Goal: Contribute content: Contribute content

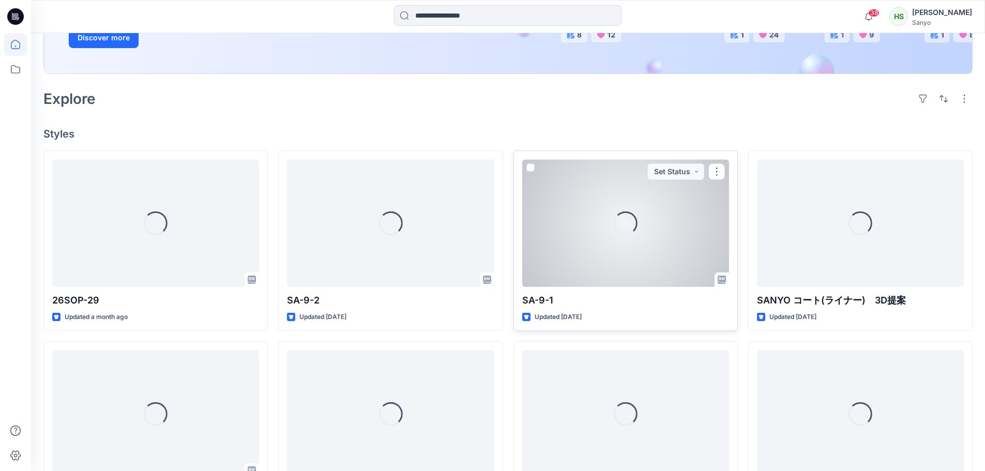
scroll to position [207, 0]
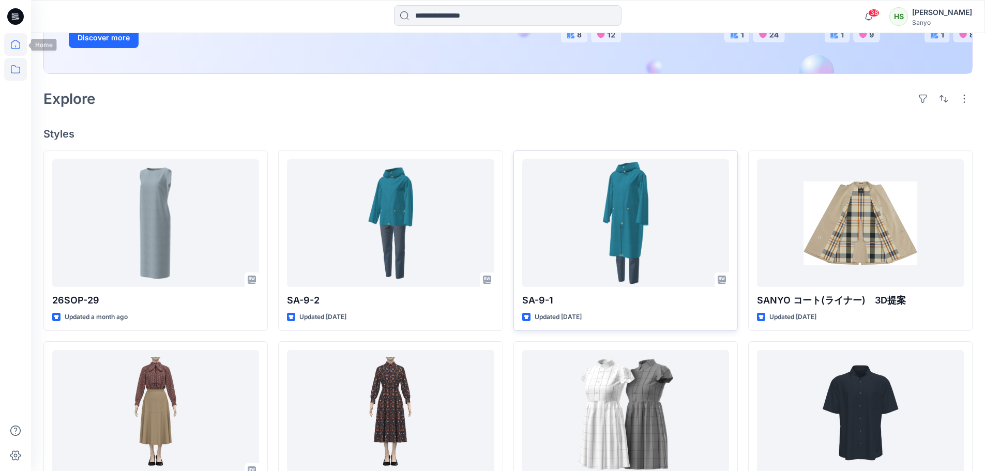
click at [9, 69] on icon at bounding box center [15, 69] width 23 height 23
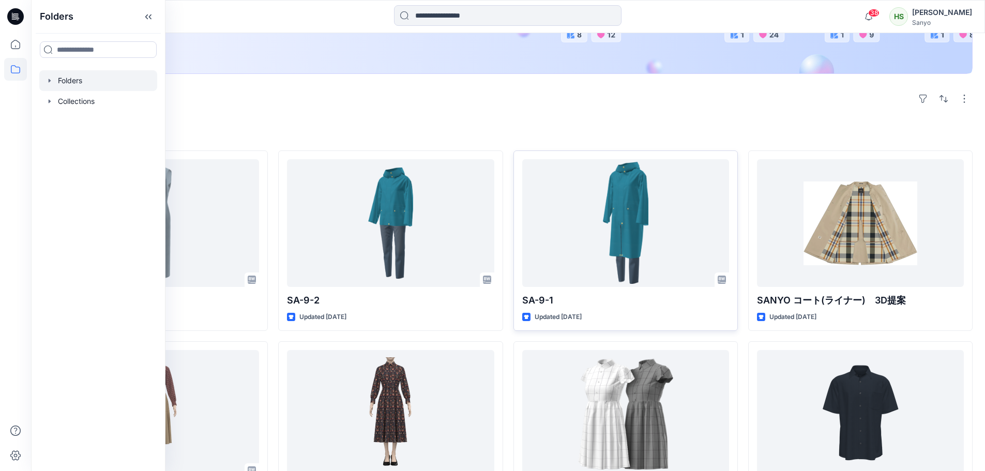
click at [98, 80] on div at bounding box center [98, 80] width 118 height 21
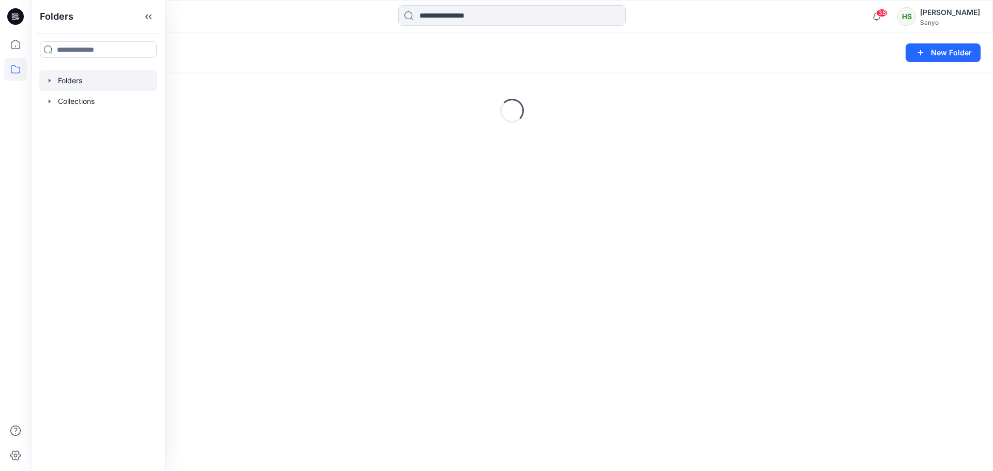
click at [492, 123] on div "Loading..." at bounding box center [512, 110] width 962 height 155
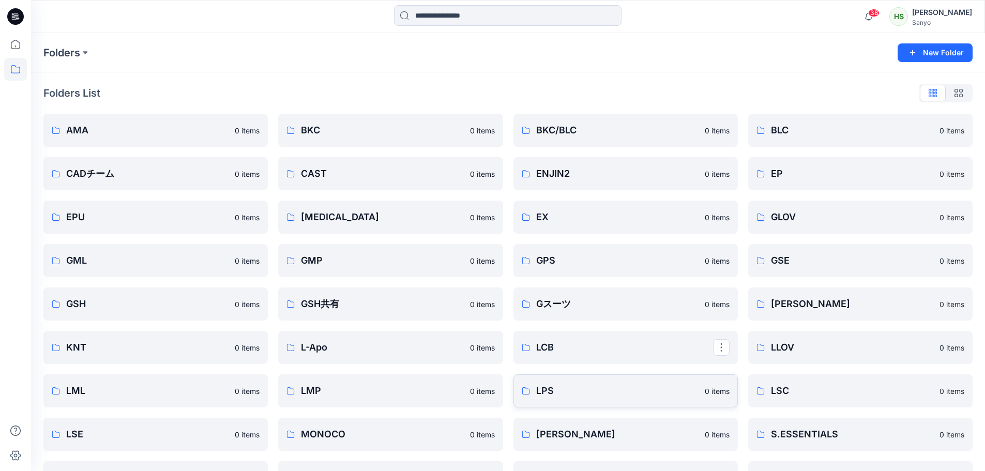
scroll to position [52, 0]
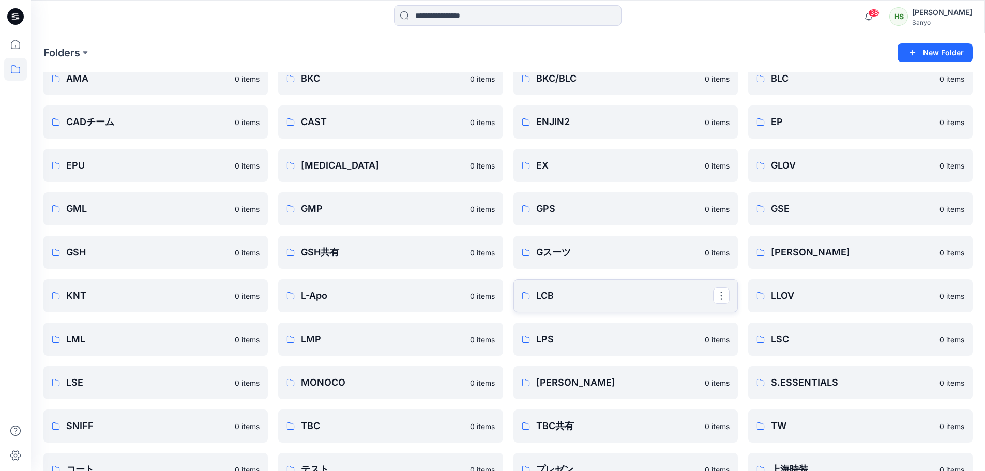
click at [601, 309] on link "LCB" at bounding box center [626, 295] width 225 height 33
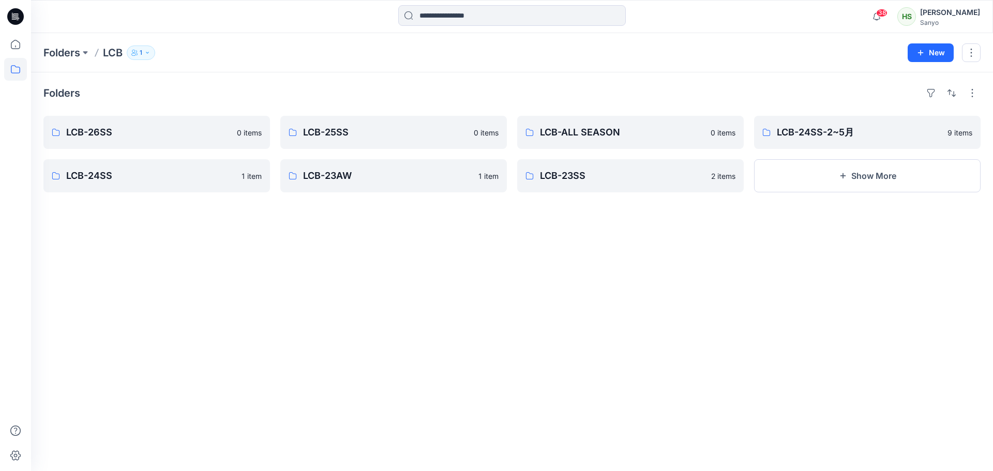
click at [150, 114] on div "Folders LCB-26SS 0 items LCB-24SS 1 item LCB-25SS 0 items LCB-23AW 1 item LCB-A…" at bounding box center [512, 271] width 962 height 399
click at [849, 140] on link "LCB-24SS-2~5月" at bounding box center [867, 132] width 227 height 33
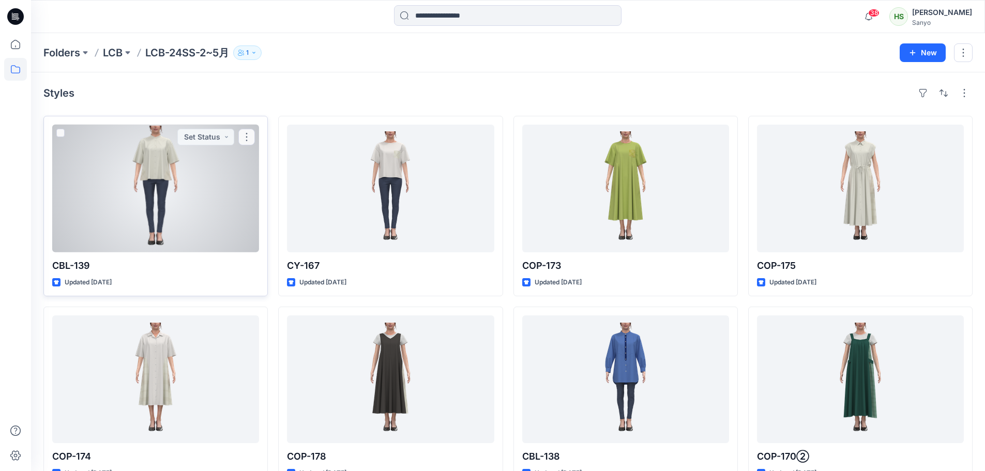
drag, startPoint x: 241, startPoint y: 176, endPoint x: 247, endPoint y: 175, distance: 6.3
click at [241, 176] on div at bounding box center [155, 189] width 207 height 128
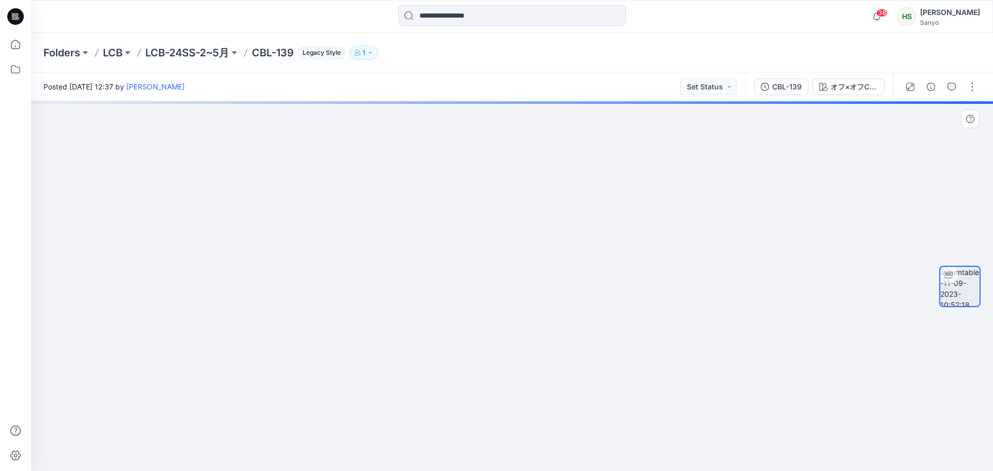
drag, startPoint x: 554, startPoint y: 192, endPoint x: 566, endPoint y: 297, distance: 105.7
click at [563, 305] on img at bounding box center [512, 282] width 597 height 380
drag, startPoint x: 570, startPoint y: 200, endPoint x: 583, endPoint y: 410, distance: 210.4
drag, startPoint x: 591, startPoint y: 270, endPoint x: 578, endPoint y: 420, distance: 150.6
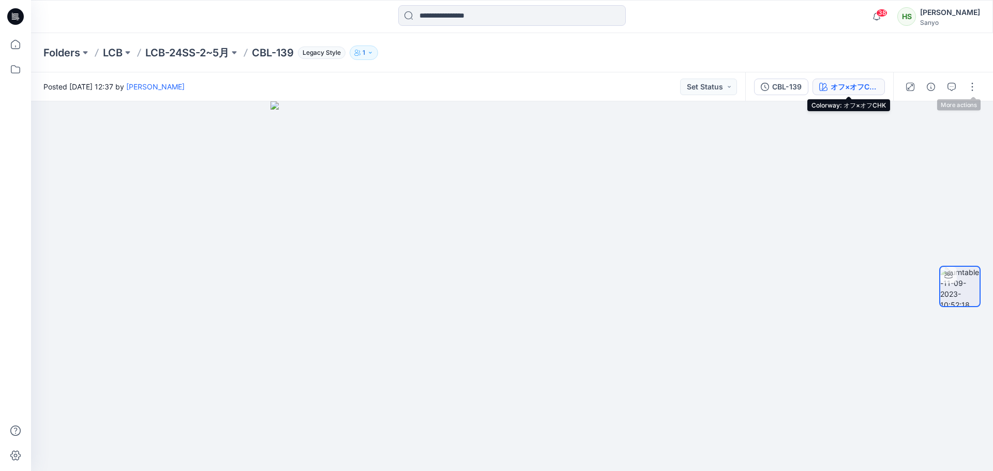
click at [850, 84] on div "オフ×オフCHK" at bounding box center [855, 86] width 48 height 11
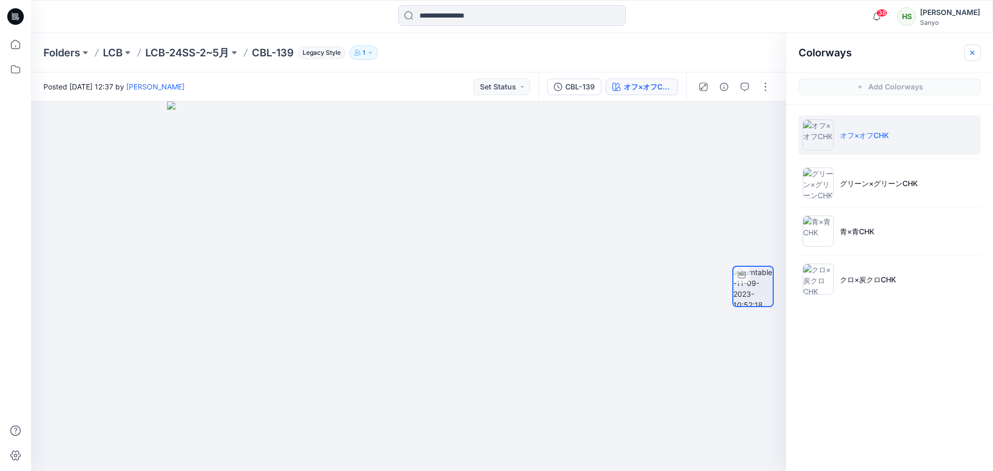
click at [980, 52] on button "button" at bounding box center [972, 52] width 17 height 17
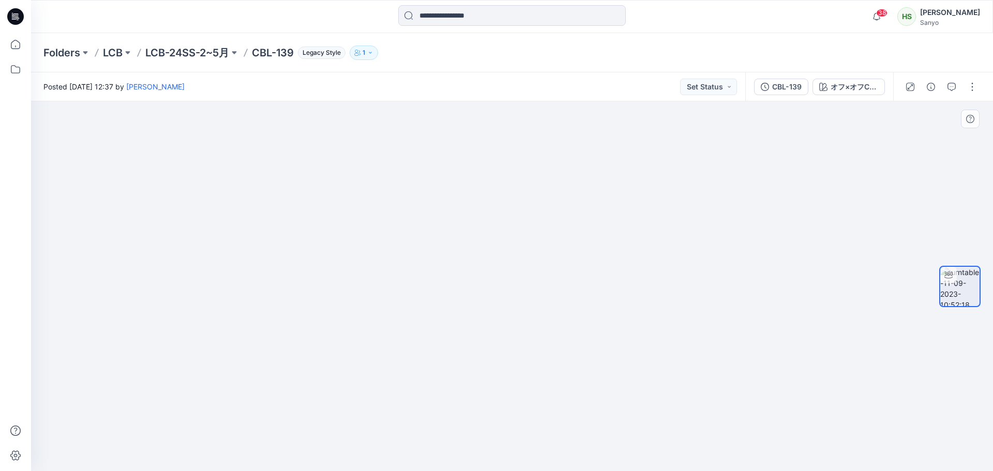
drag, startPoint x: 561, startPoint y: 253, endPoint x: 604, endPoint y: 446, distance: 197.6
drag, startPoint x: 550, startPoint y: 154, endPoint x: 575, endPoint y: 371, distance: 219.2
drag, startPoint x: 575, startPoint y: 350, endPoint x: 427, endPoint y: 352, distance: 148.0
click at [439, 355] on div at bounding box center [512, 286] width 962 height 370
drag, startPoint x: 558, startPoint y: 197, endPoint x: 578, endPoint y: 441, distance: 245.5
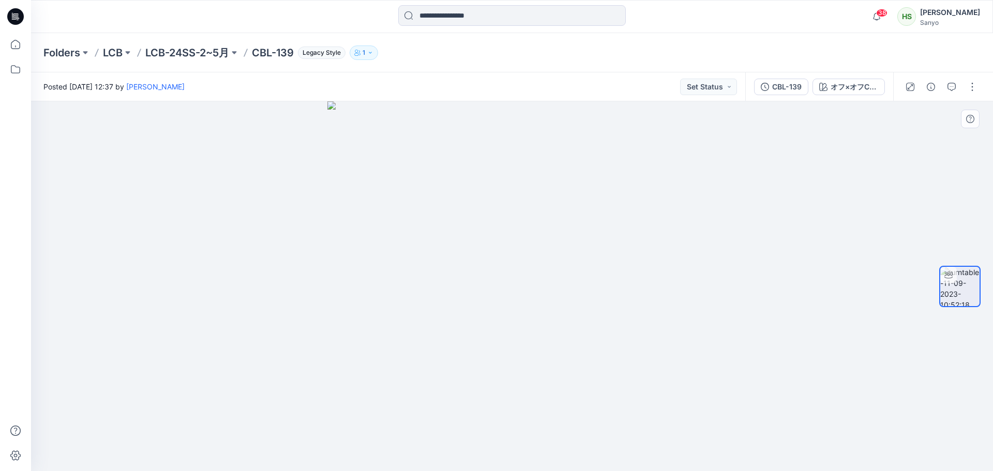
drag, startPoint x: 539, startPoint y: 391, endPoint x: 700, endPoint y: 394, distance: 161.4
click at [702, 403] on div at bounding box center [512, 286] width 962 height 370
drag, startPoint x: 661, startPoint y: 232, endPoint x: 660, endPoint y: 326, distance: 93.6
click at [129, 52] on button at bounding box center [128, 53] width 10 height 14
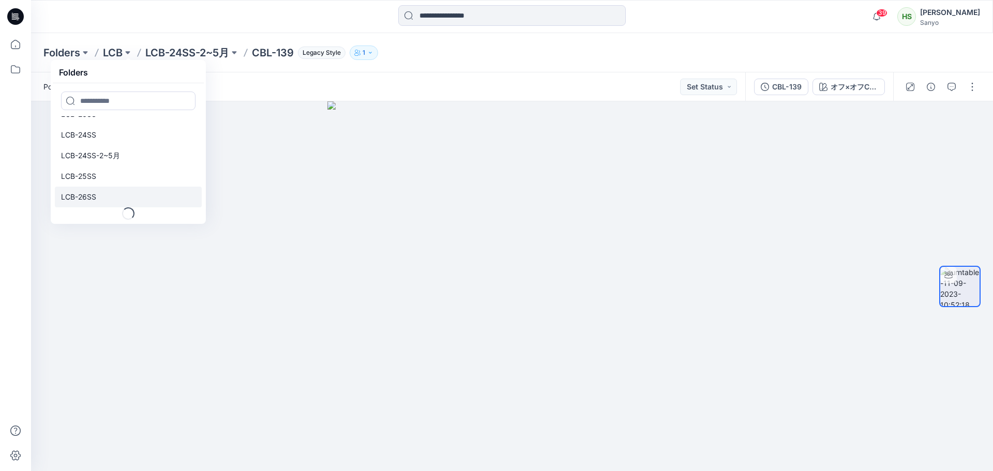
scroll to position [83, 0]
click at [110, 193] on link "LCB-26SS" at bounding box center [128, 188] width 147 height 21
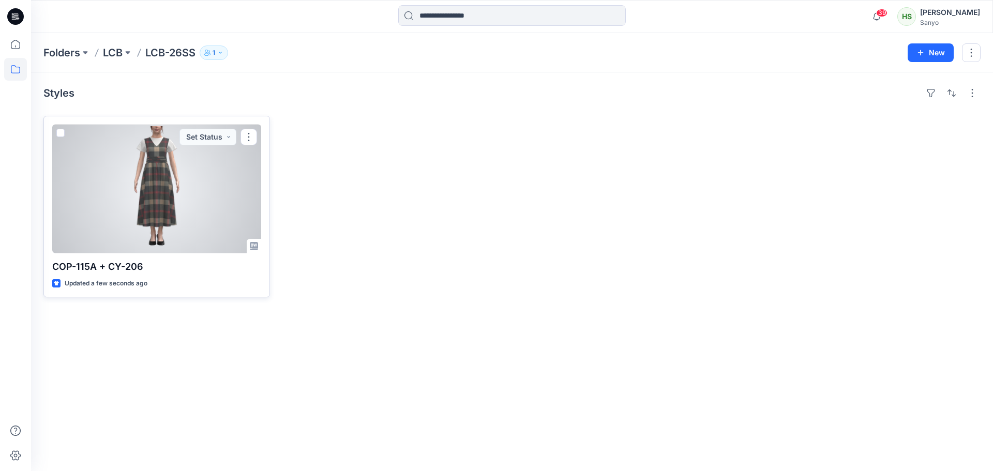
click at [177, 192] on div at bounding box center [156, 189] width 209 height 129
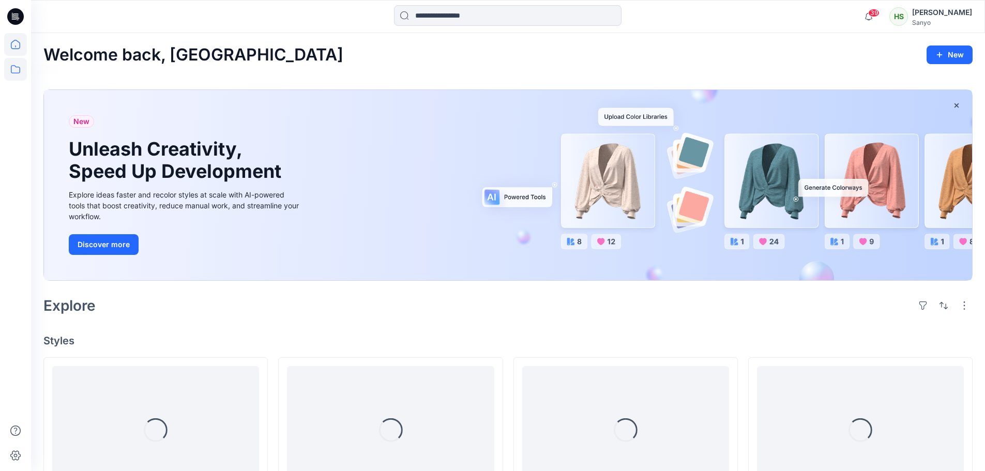
click at [20, 73] on icon at bounding box center [15, 69] width 23 height 23
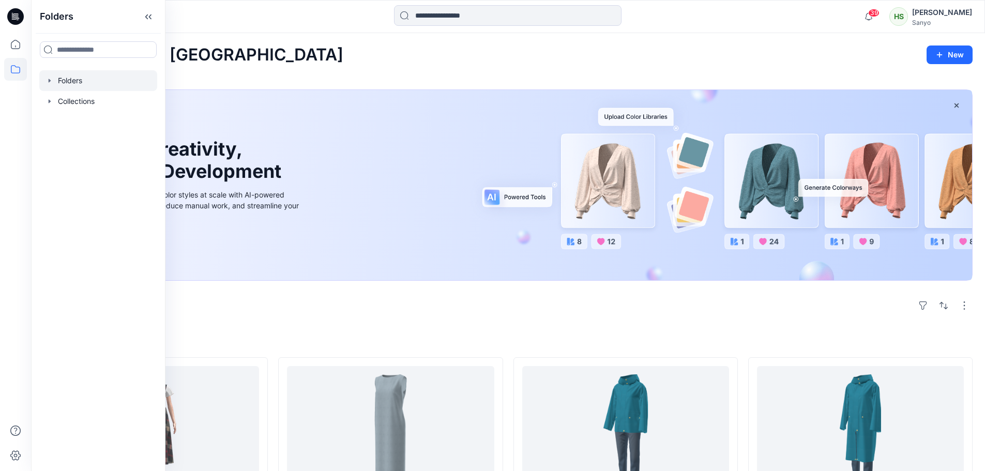
click at [113, 78] on div at bounding box center [98, 80] width 118 height 21
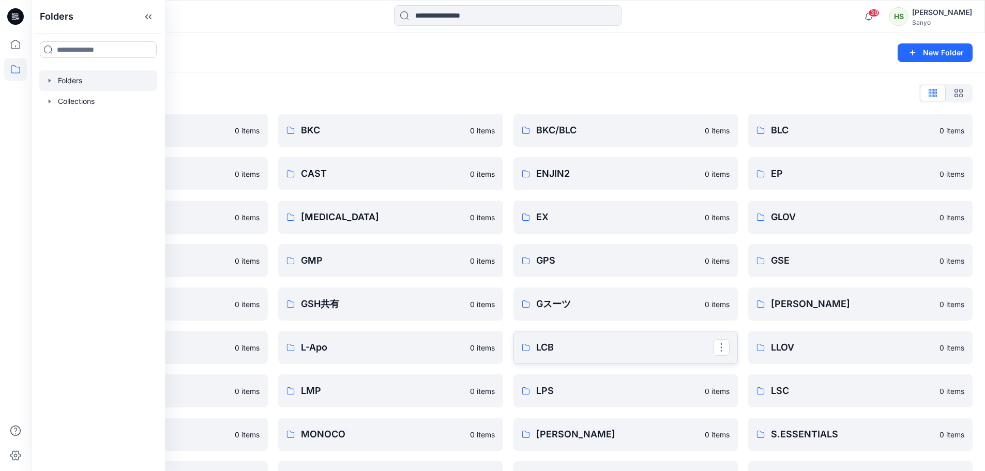
click at [607, 335] on link "LCB" at bounding box center [626, 347] width 225 height 33
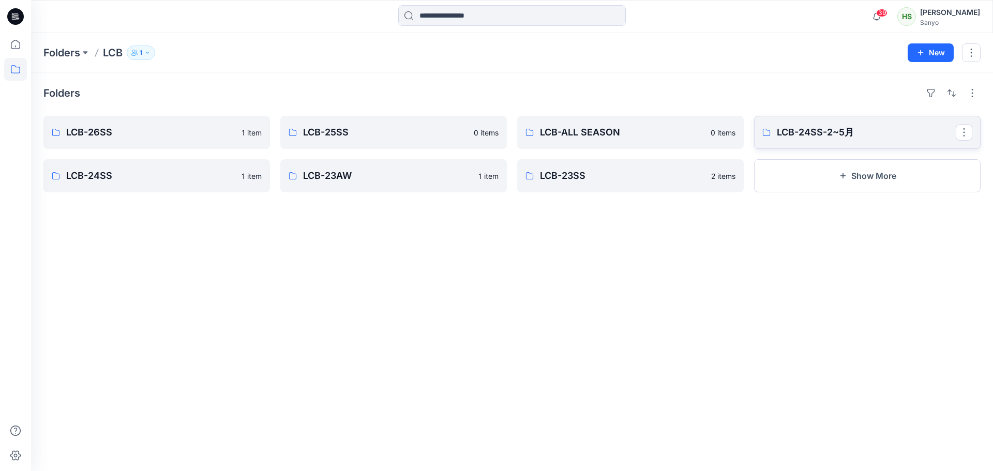
click at [791, 134] on p "LCB-24SS-2~5月" at bounding box center [866, 132] width 179 height 14
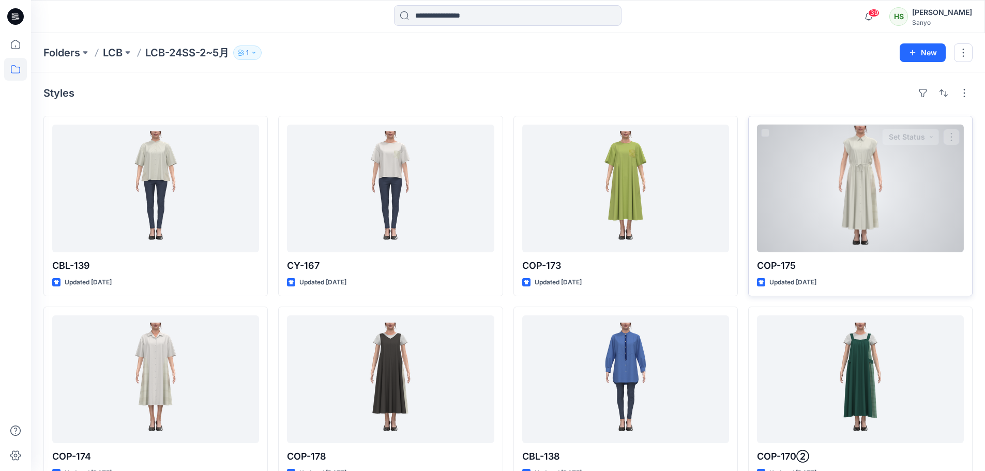
click at [903, 214] on div at bounding box center [860, 189] width 207 height 128
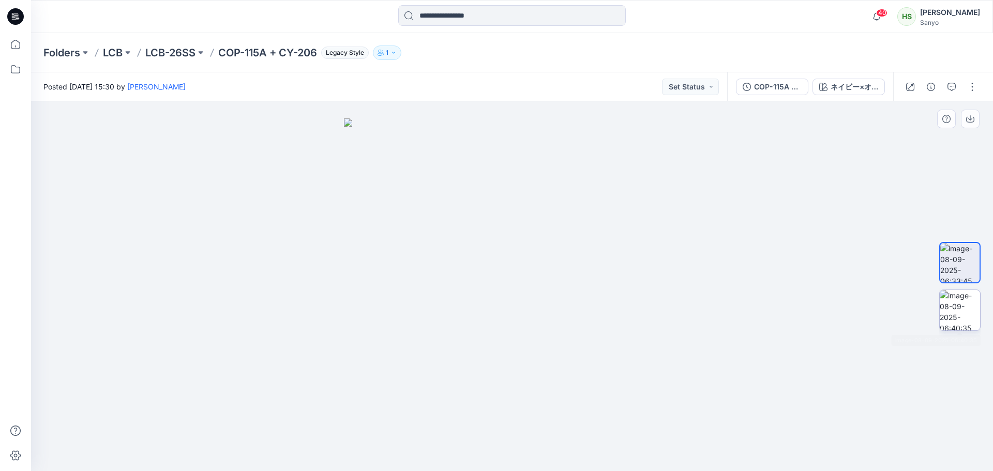
click at [948, 308] on img at bounding box center [960, 310] width 40 height 40
click at [952, 271] on img at bounding box center [960, 263] width 40 height 40
click at [954, 288] on div at bounding box center [959, 286] width 41 height 259
click at [957, 292] on img at bounding box center [960, 310] width 40 height 40
click at [957, 270] on img at bounding box center [960, 263] width 40 height 40
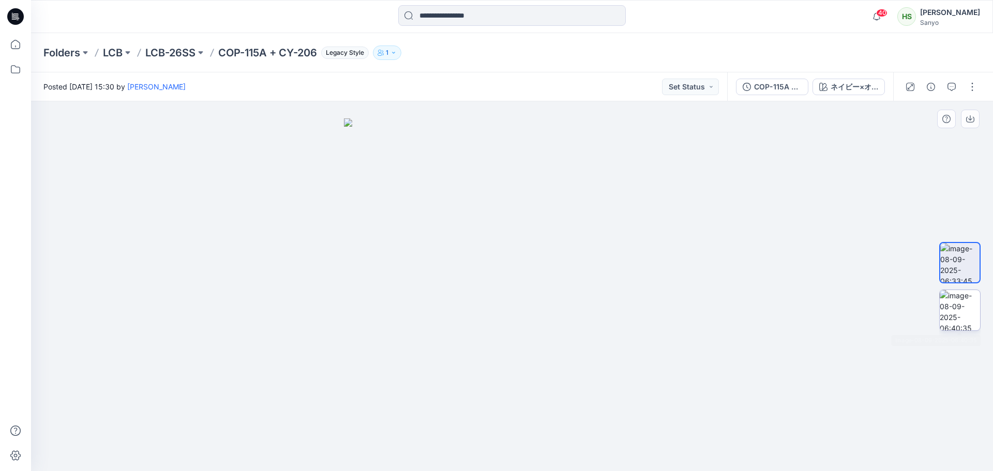
click at [960, 296] on img at bounding box center [960, 310] width 40 height 40
click at [956, 244] on img at bounding box center [960, 263] width 40 height 40
drag, startPoint x: 868, startPoint y: 309, endPoint x: 752, endPoint y: 318, distance: 116.2
click at [752, 318] on div at bounding box center [512, 286] width 962 height 370
click at [959, 307] on img at bounding box center [960, 310] width 40 height 40
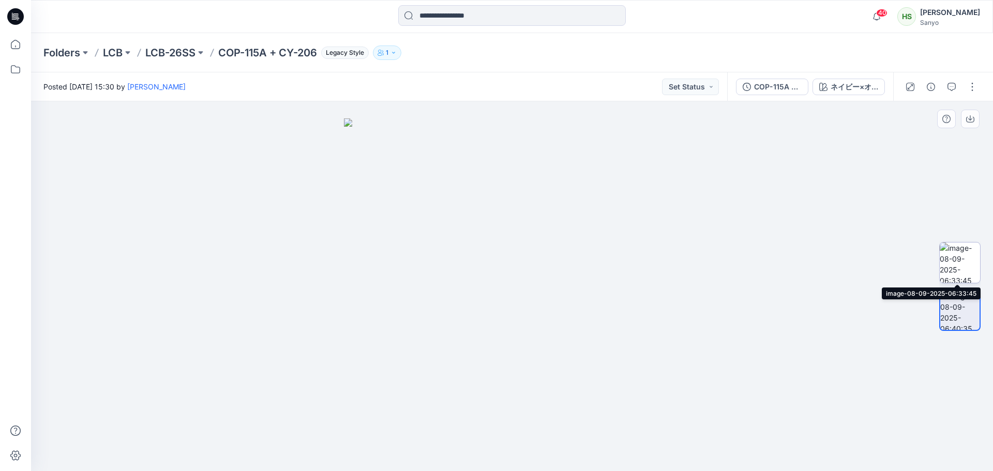
click at [963, 265] on img at bounding box center [960, 263] width 40 height 40
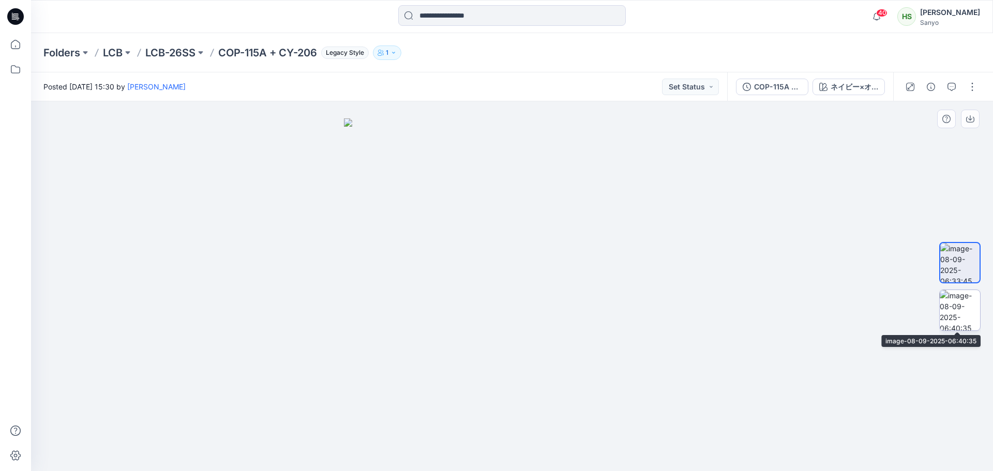
click at [958, 315] on img at bounding box center [960, 310] width 40 height 40
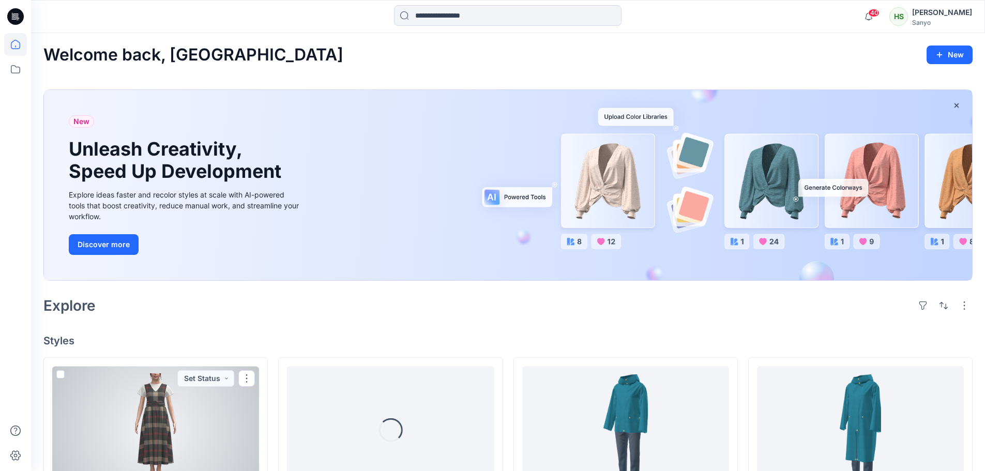
drag, startPoint x: 186, startPoint y: 420, endPoint x: 196, endPoint y: 410, distance: 14.6
click at [186, 420] on div at bounding box center [155, 430] width 207 height 128
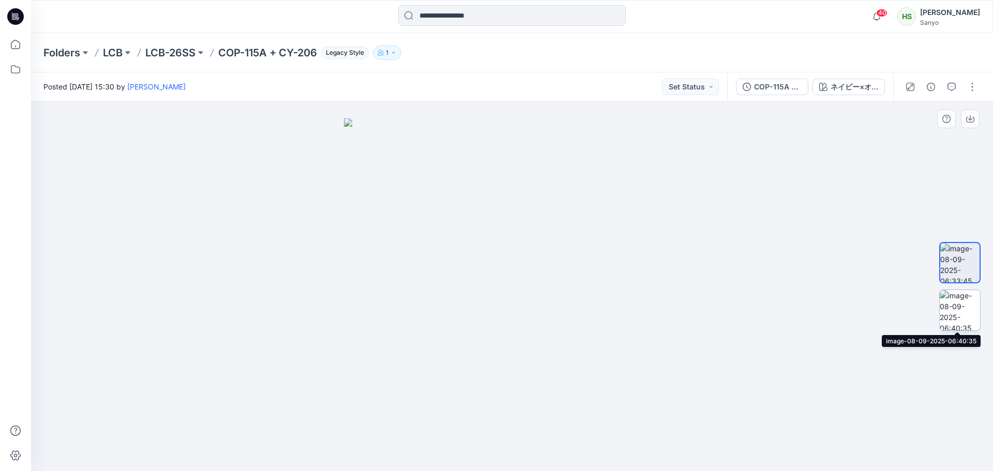
click at [970, 308] on img at bounding box center [960, 310] width 40 height 40
click at [963, 299] on img at bounding box center [959, 310] width 39 height 39
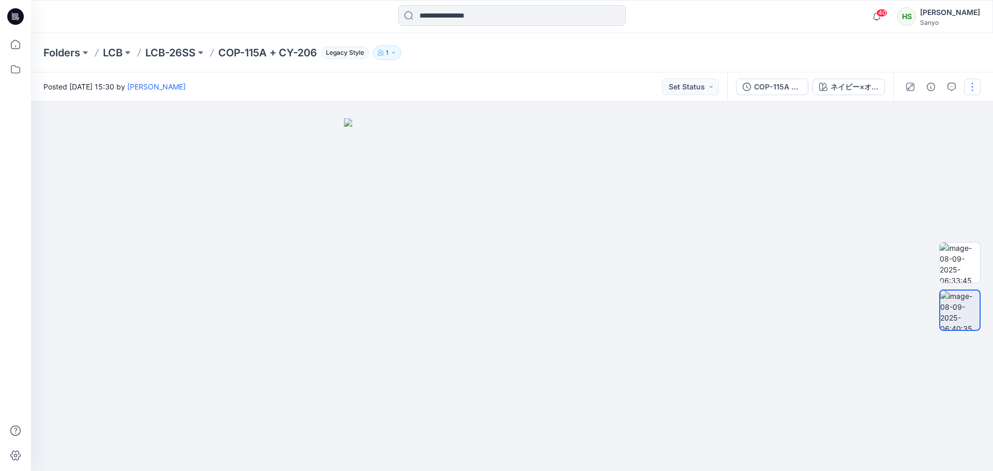
click at [976, 87] on button "button" at bounding box center [972, 87] width 17 height 17
click at [950, 110] on button "Edit" at bounding box center [928, 110] width 95 height 19
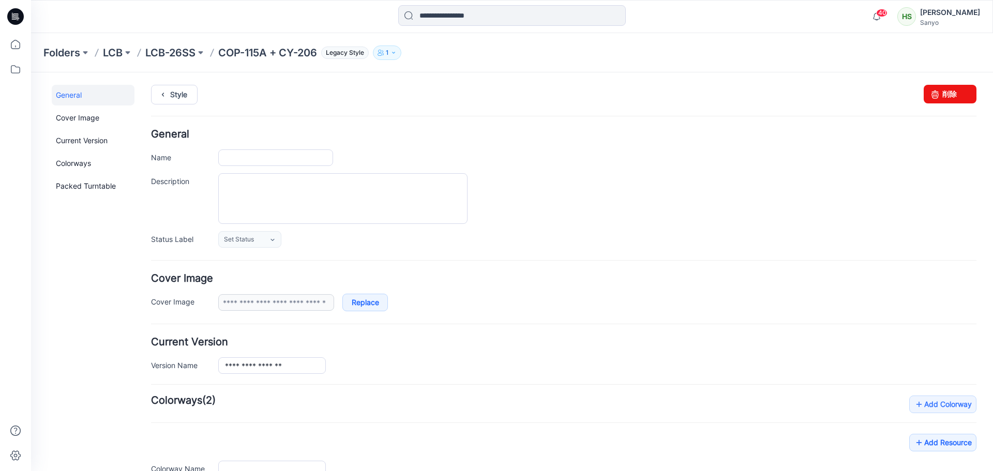
type input "**********"
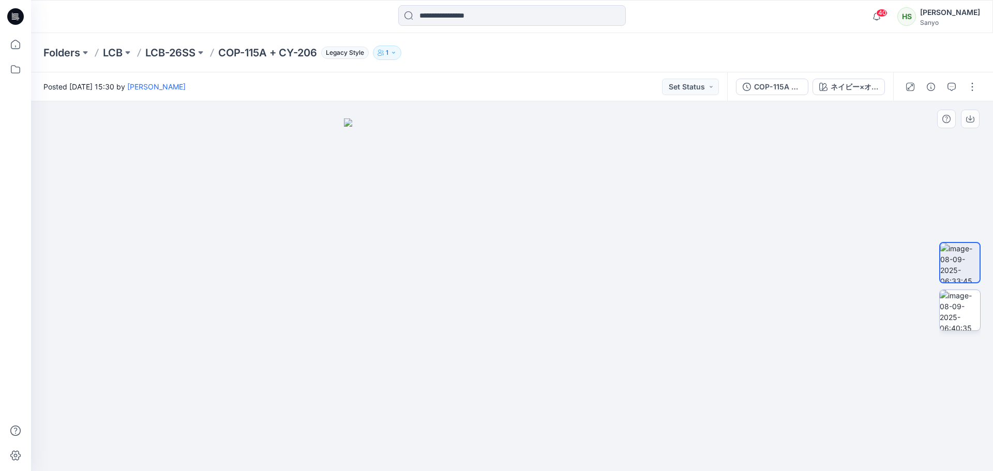
click at [969, 331] on div at bounding box center [959, 310] width 41 height 41
click at [959, 265] on img at bounding box center [960, 263] width 40 height 40
drag, startPoint x: 596, startPoint y: 251, endPoint x: 666, endPoint y: 352, distance: 123.1
click at [641, 290] on img at bounding box center [512, 294] width 336 height 353
click at [612, 360] on img at bounding box center [512, 294] width 336 height 353
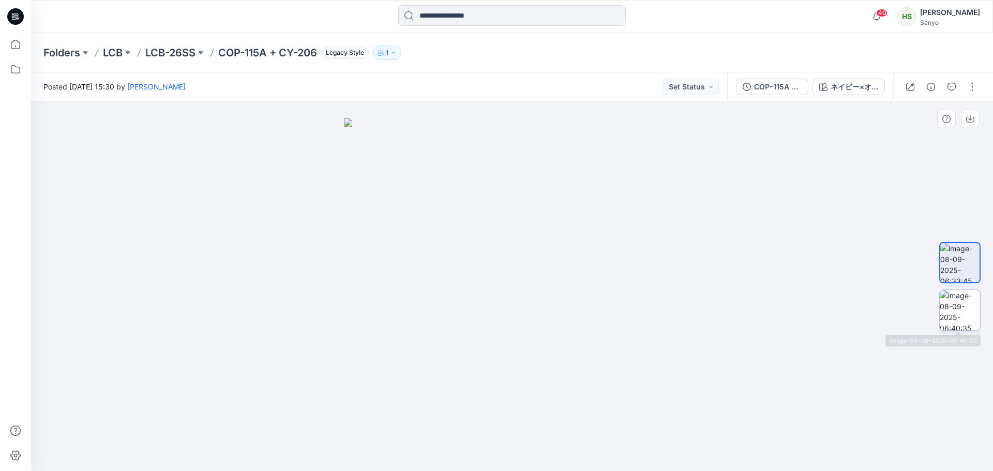
click at [965, 313] on img at bounding box center [960, 310] width 40 height 40
click at [963, 252] on img at bounding box center [960, 263] width 40 height 40
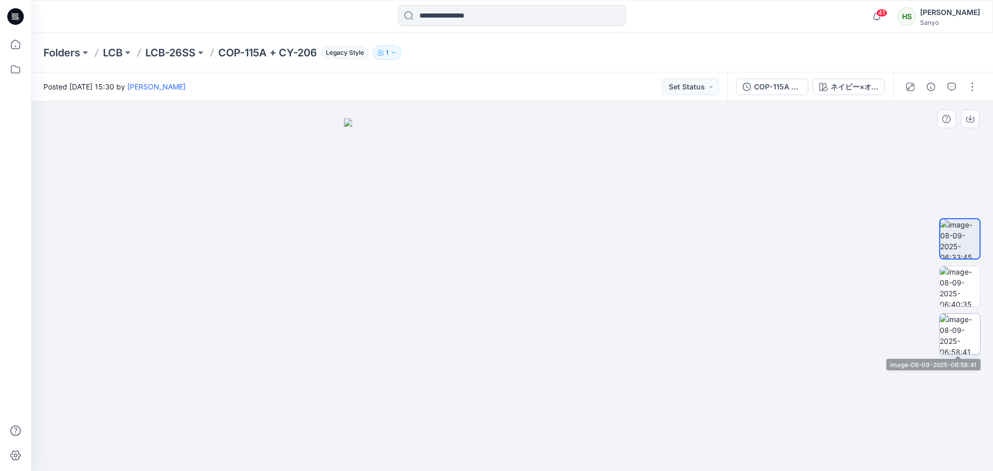
click at [962, 332] on img at bounding box center [960, 334] width 40 height 40
